Goal: Transaction & Acquisition: Purchase product/service

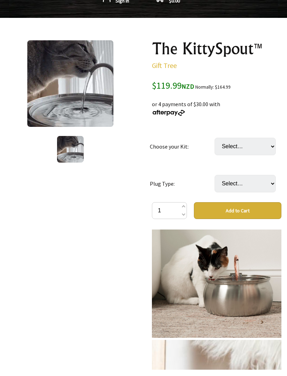
scroll to position [321, 0]
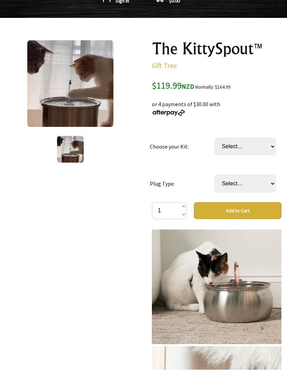
click at [71, 87] on img at bounding box center [70, 83] width 87 height 87
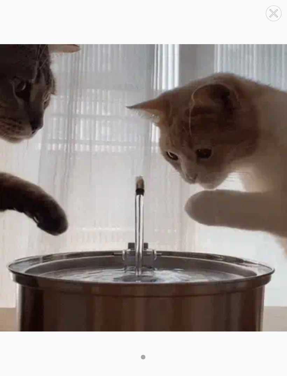
click at [107, 376] on div at bounding box center [143, 188] width 287 height 376
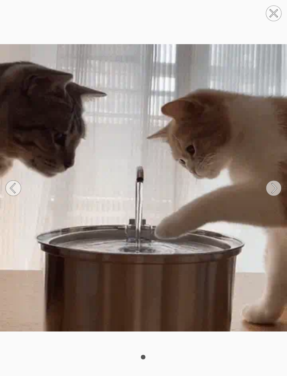
click at [269, 17] on circle at bounding box center [273, 13] width 15 height 15
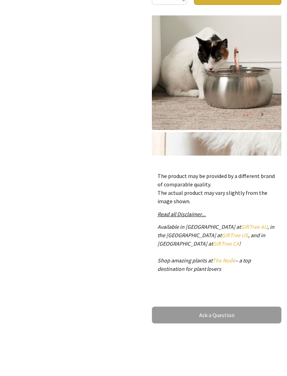
scroll to position [321, 0]
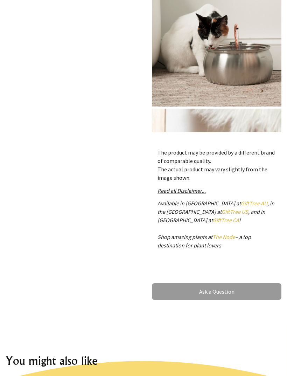
click at [197, 189] on em "Read all Disclaimer..." at bounding box center [182, 190] width 48 height 7
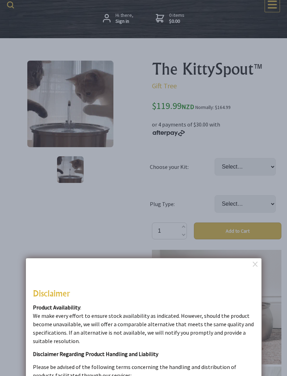
scroll to position [0, 0]
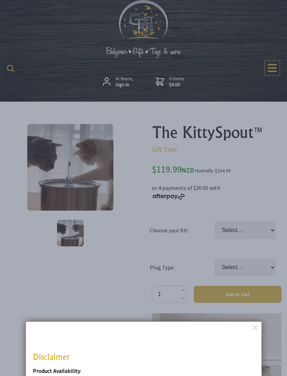
click at [237, 57] on dialogboxoverlay at bounding box center [143, 188] width 287 height 376
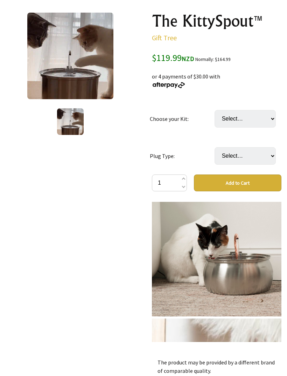
scroll to position [111, 0]
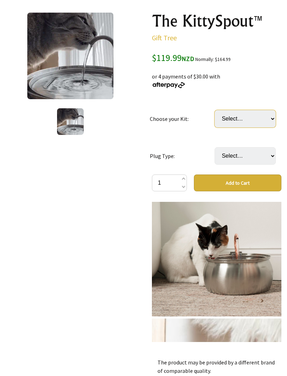
click at [260, 119] on select "Select… 3 Month: KittySpout + extra filter set + AC adapter 6 Month: KittySpout…" at bounding box center [245, 119] width 61 height 18
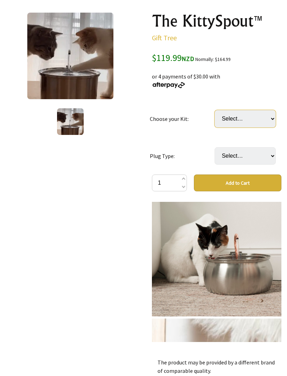
select select "6 Month: KittySpout + 4 filter sets + AC adapter + FREE gift 🎁"
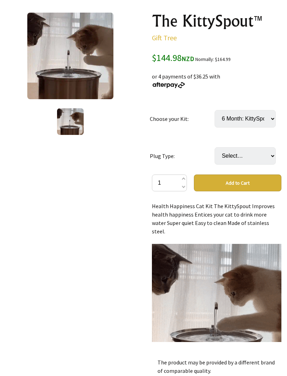
click at [245, 282] on img at bounding box center [217, 309] width 130 height 130
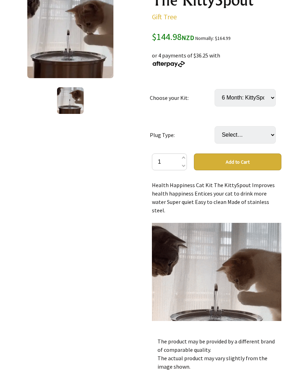
scroll to position [134, 0]
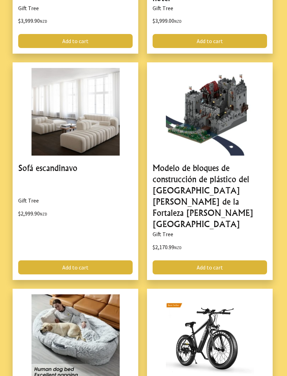
scroll to position [841, 0]
